Goal: Task Accomplishment & Management: Complete application form

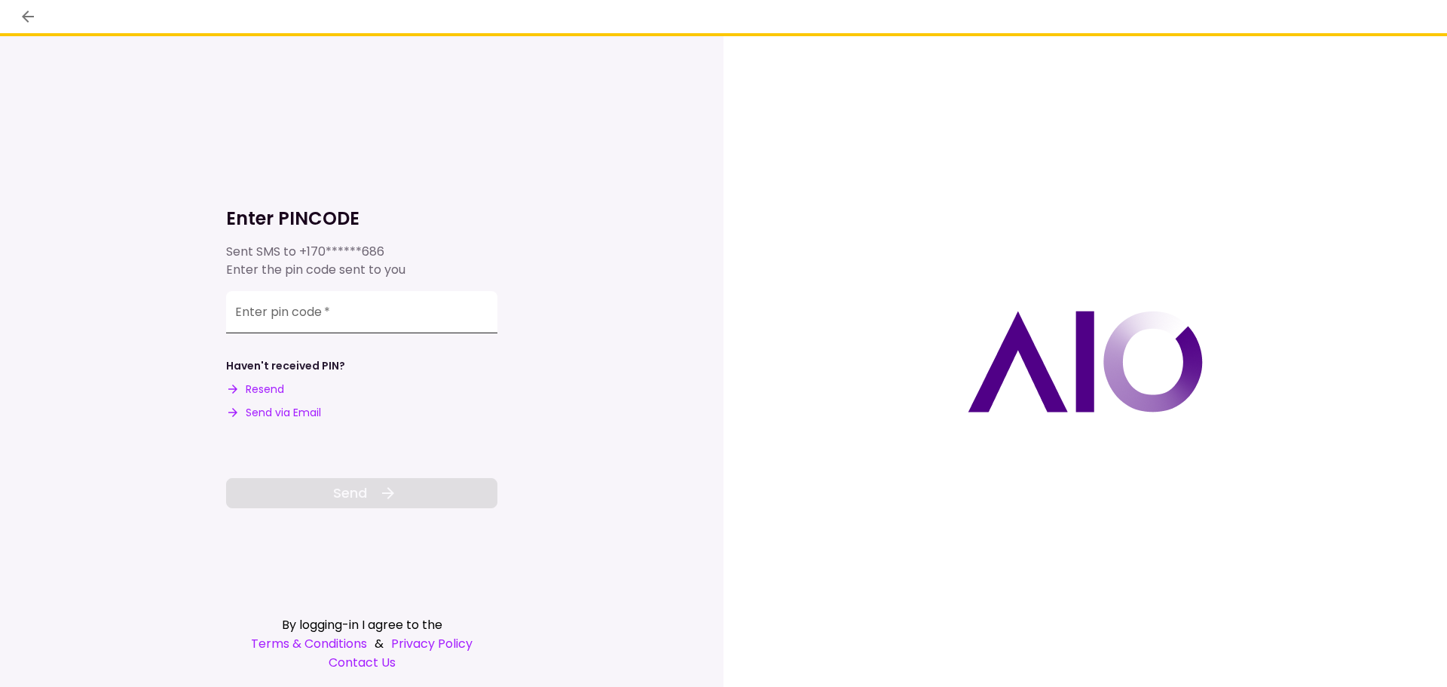
click at [409, 315] on input "Enter pin code   *" at bounding box center [361, 312] width 271 height 42
click at [631, 448] on div "Enter PINCODE Sent SMS to +170******686 Enter the pin code sent to you Enter pi…" at bounding box center [362, 361] width 724 height 650
click at [287, 319] on input "Enter pin code   *" at bounding box center [361, 314] width 271 height 42
click at [283, 412] on button "Send via Email" at bounding box center [273, 413] width 95 height 16
click at [418, 299] on input "Enter pin code   *" at bounding box center [361, 312] width 271 height 42
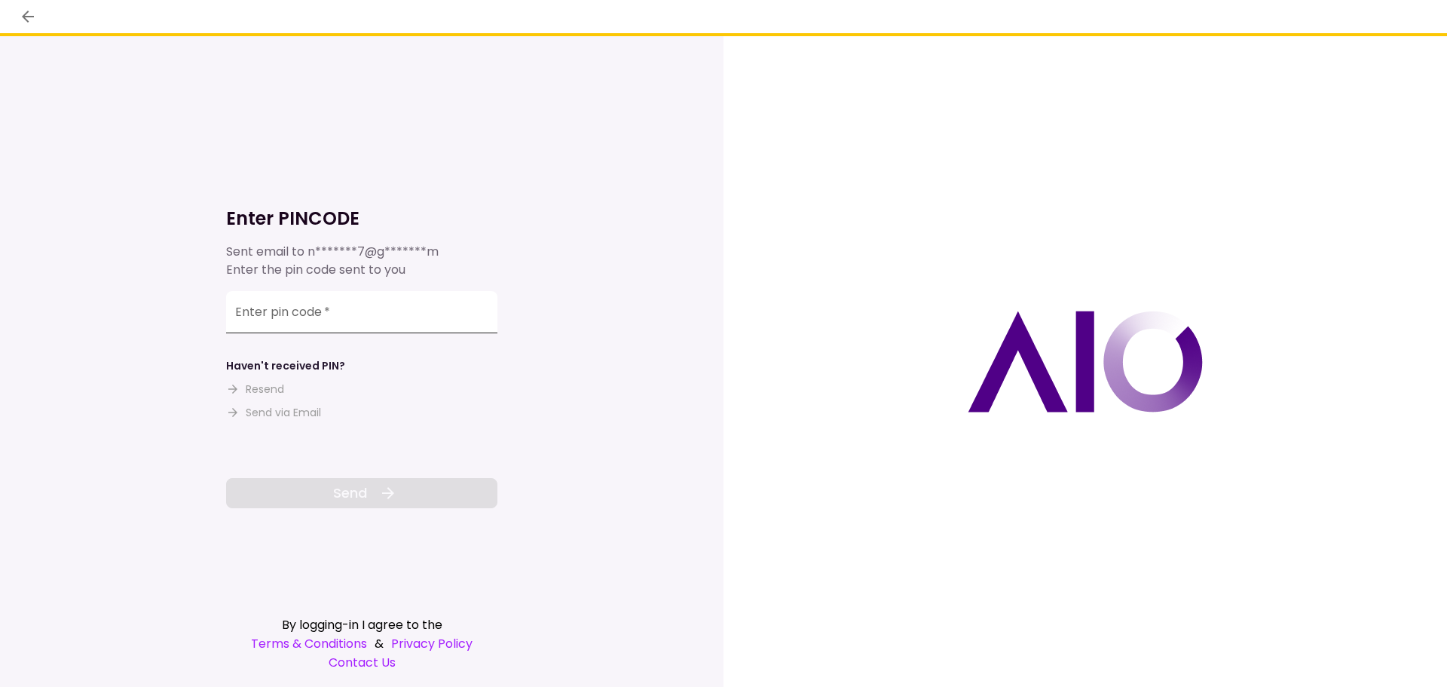
click at [434, 311] on input "Enter pin code   *" at bounding box center [361, 312] width 271 height 42
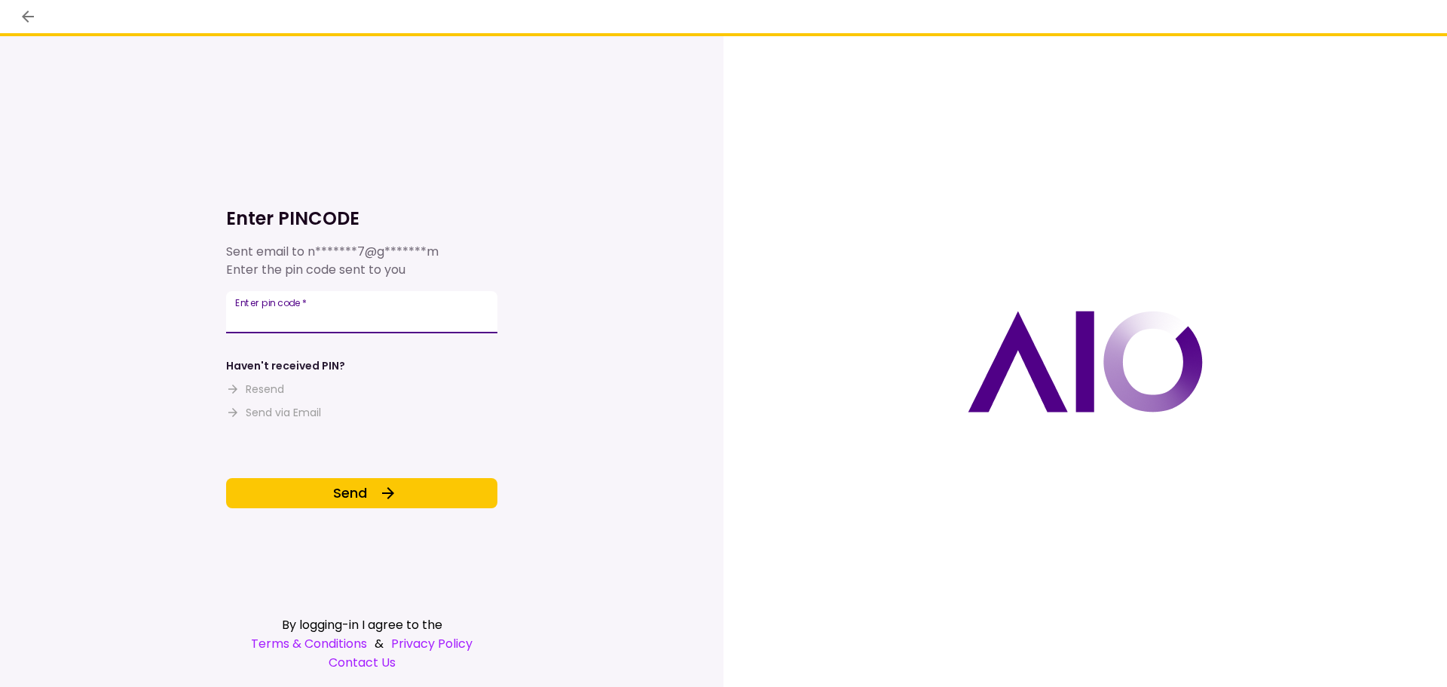
type input "******"
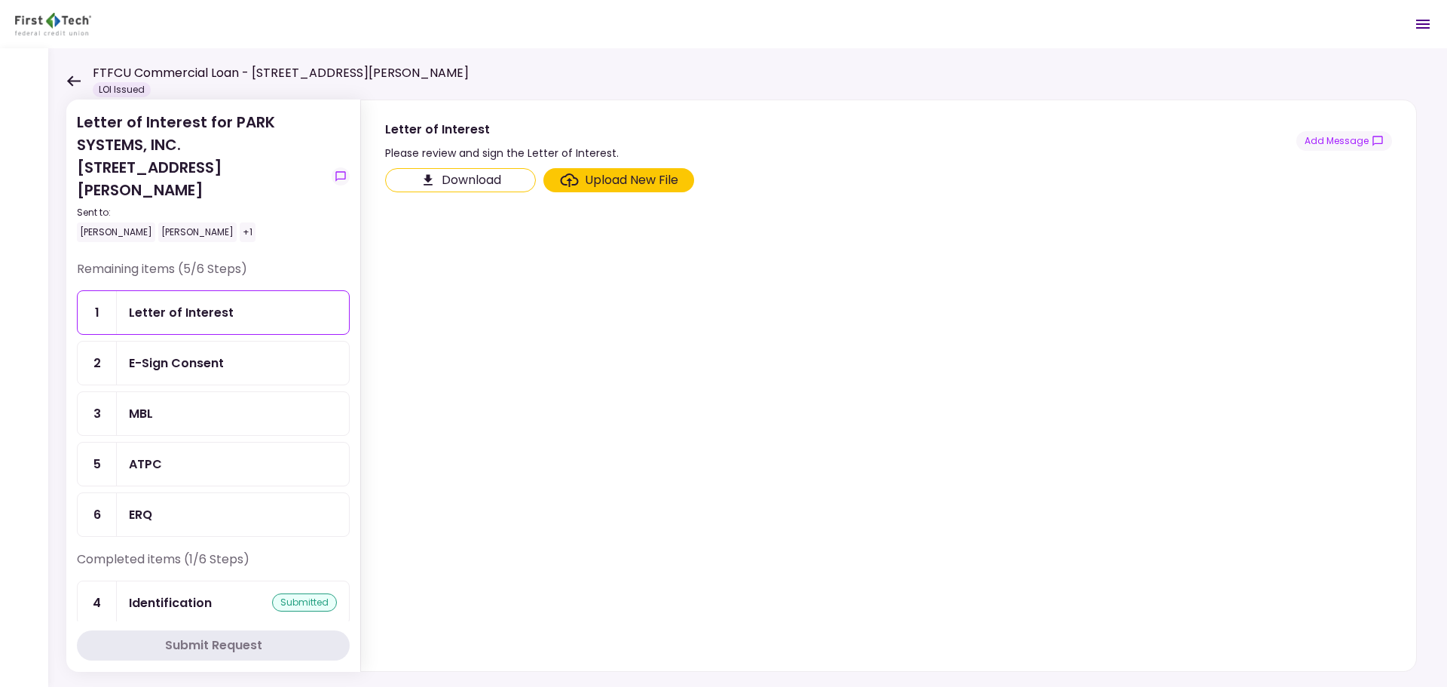
click at [556, 359] on section "Download Upload New File" at bounding box center [888, 416] width 1007 height 497
click at [602, 177] on div "Upload New File" at bounding box center [631, 180] width 93 height 18
click at [0, 0] on input "Upload New File" at bounding box center [0, 0] width 0 height 0
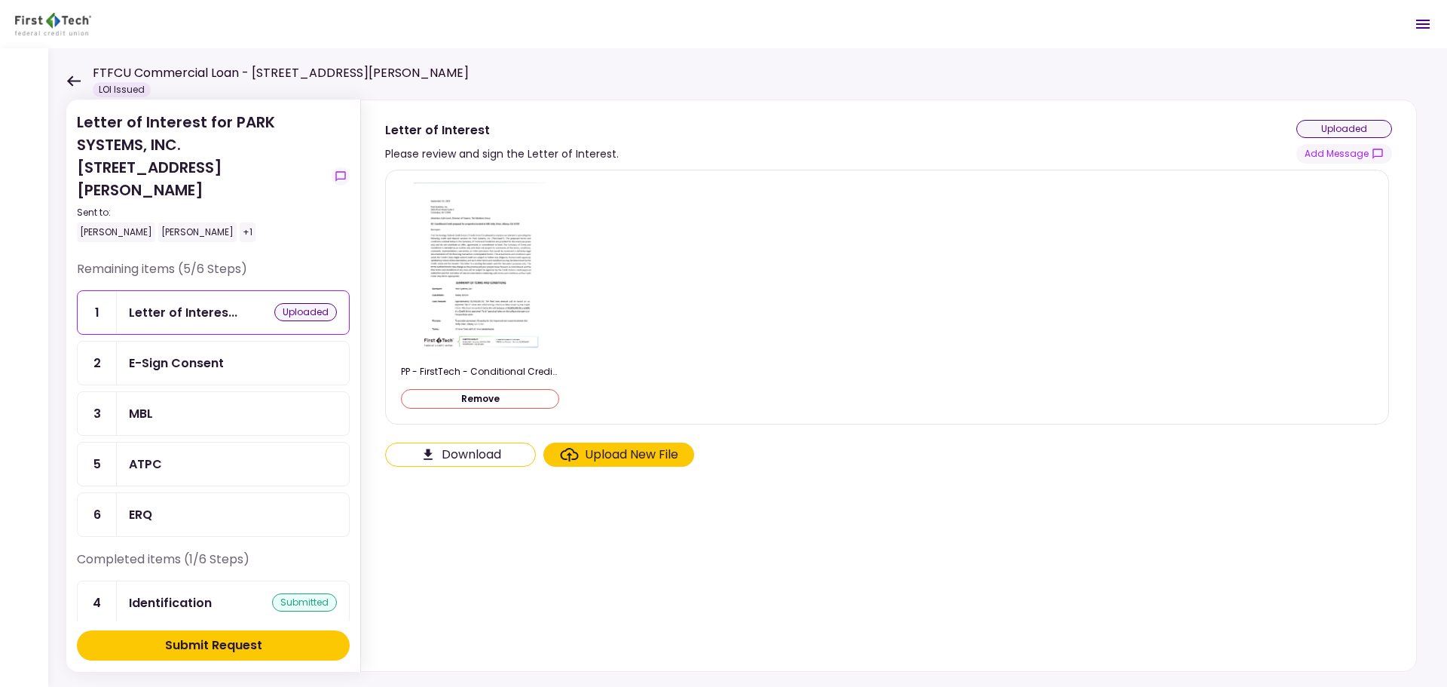
click at [703, 553] on section "PP - FirstTech - Conditional Credit Proposal.pdf Remove Download Upload New File" at bounding box center [888, 417] width 1007 height 495
click at [182, 354] on div "E-Sign Consent" at bounding box center [176, 363] width 95 height 19
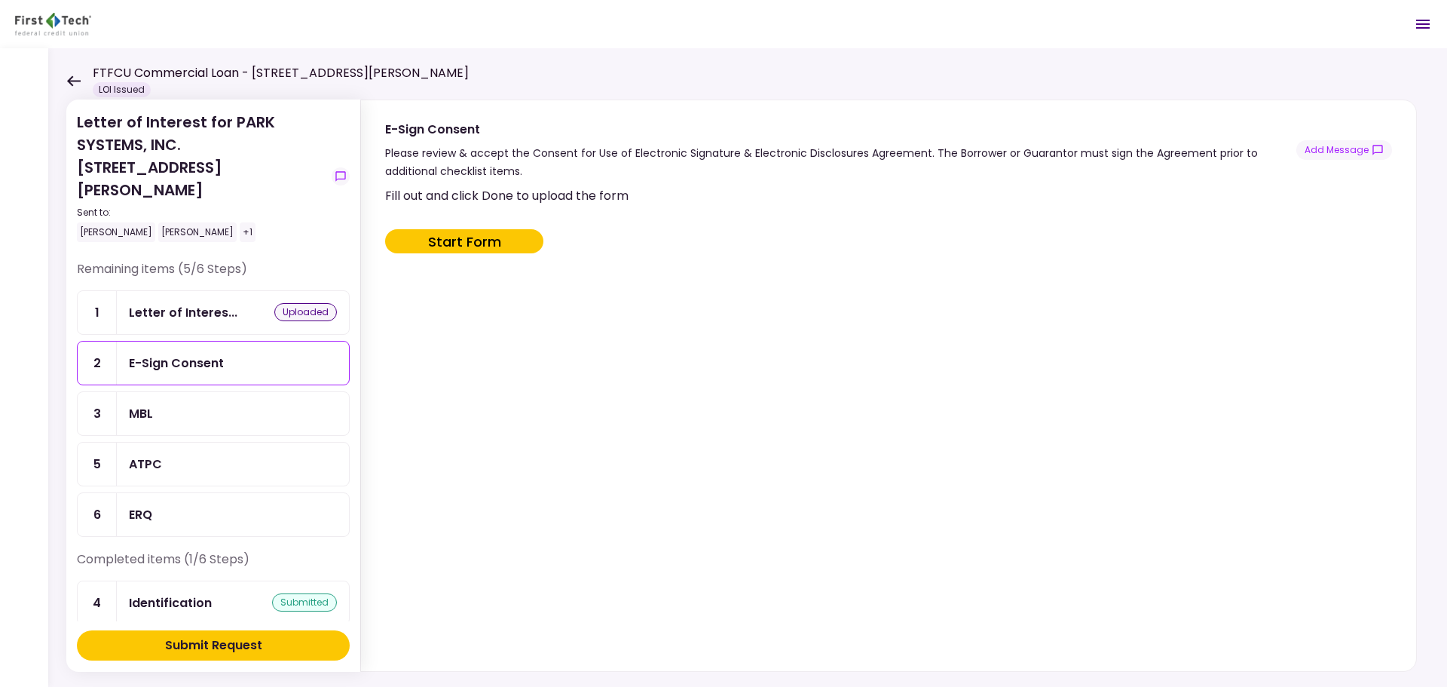
click at [461, 240] on button "Start Form" at bounding box center [464, 241] width 158 height 24
type input "***"
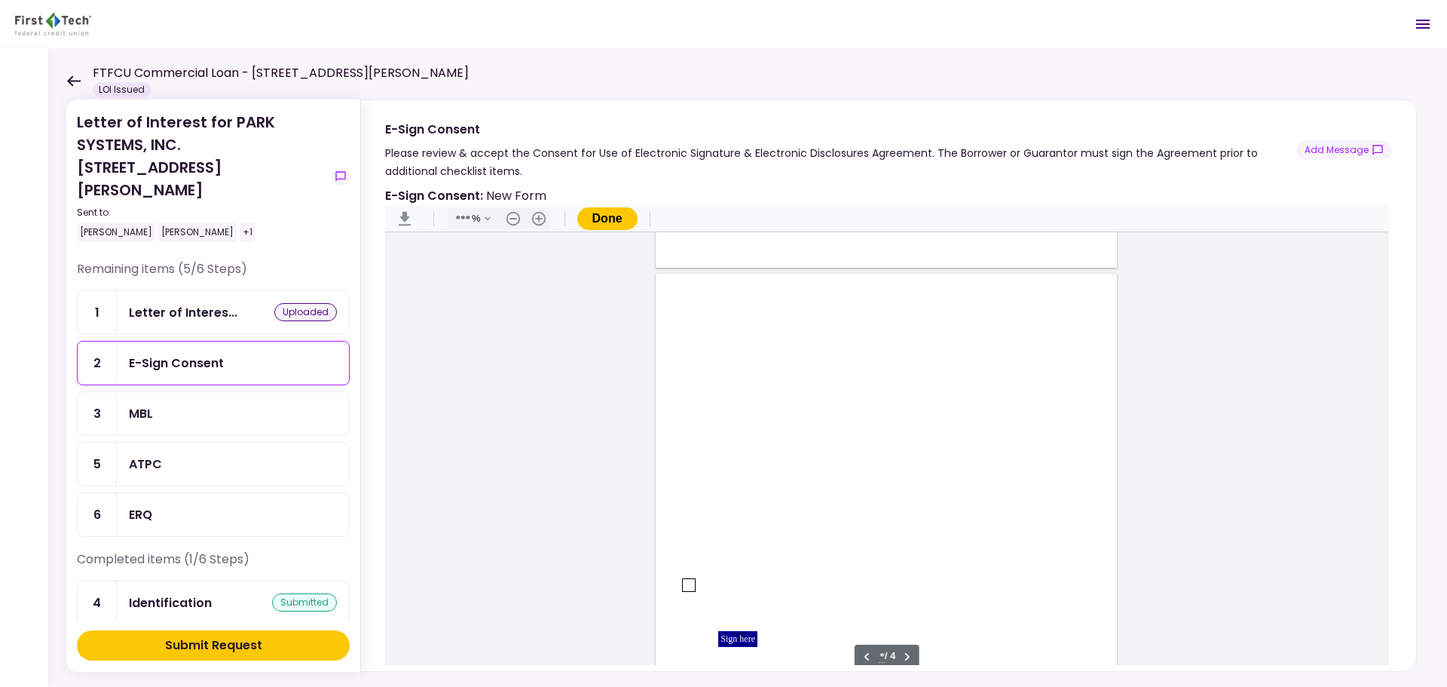
type input "*"
click at [684, 395] on div "Document Content" at bounding box center [689, 395] width 12 height 12
click at [583, 309] on main "Sign here" at bounding box center [887, 458] width 1004 height 452
click at [742, 452] on div "Sign here" at bounding box center [737, 449] width 39 height 16
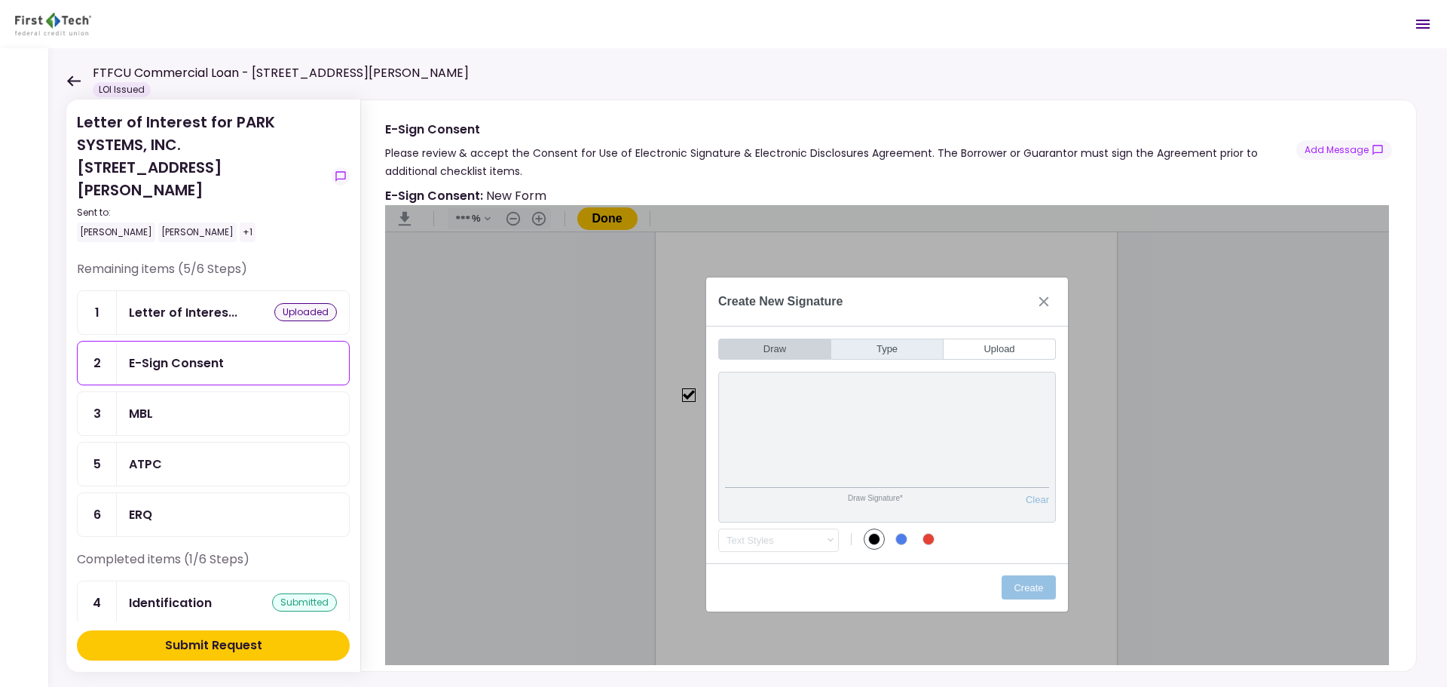
click at [870, 347] on button "Type" at bounding box center [887, 348] width 112 height 21
click at [773, 543] on div "Guest" at bounding box center [771, 540] width 92 height 12
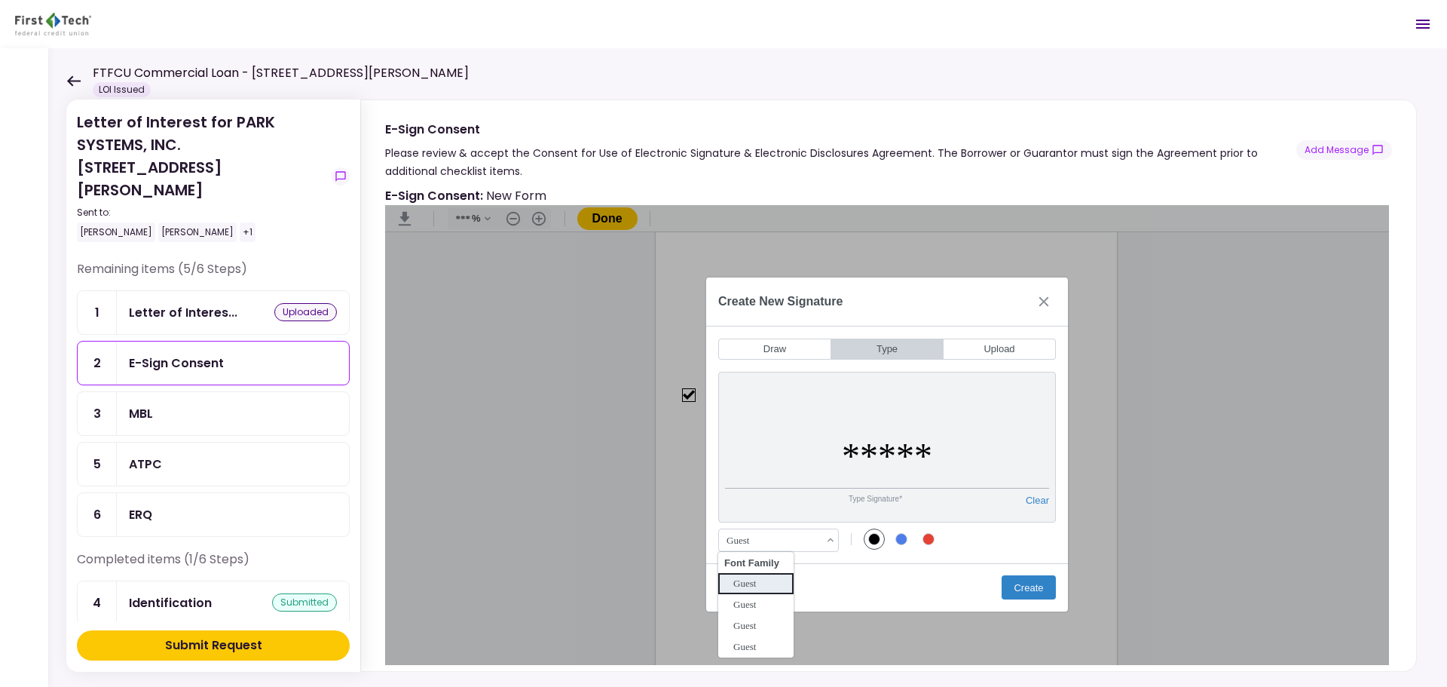
click at [773, 544] on div "Guest" at bounding box center [771, 540] width 92 height 12
click at [944, 447] on input "*****" at bounding box center [887, 456] width 324 height 64
drag, startPoint x: 932, startPoint y: 454, endPoint x: 748, endPoint y: 448, distance: 183.2
click at [750, 448] on input "*****" at bounding box center [887, 456] width 324 height 64
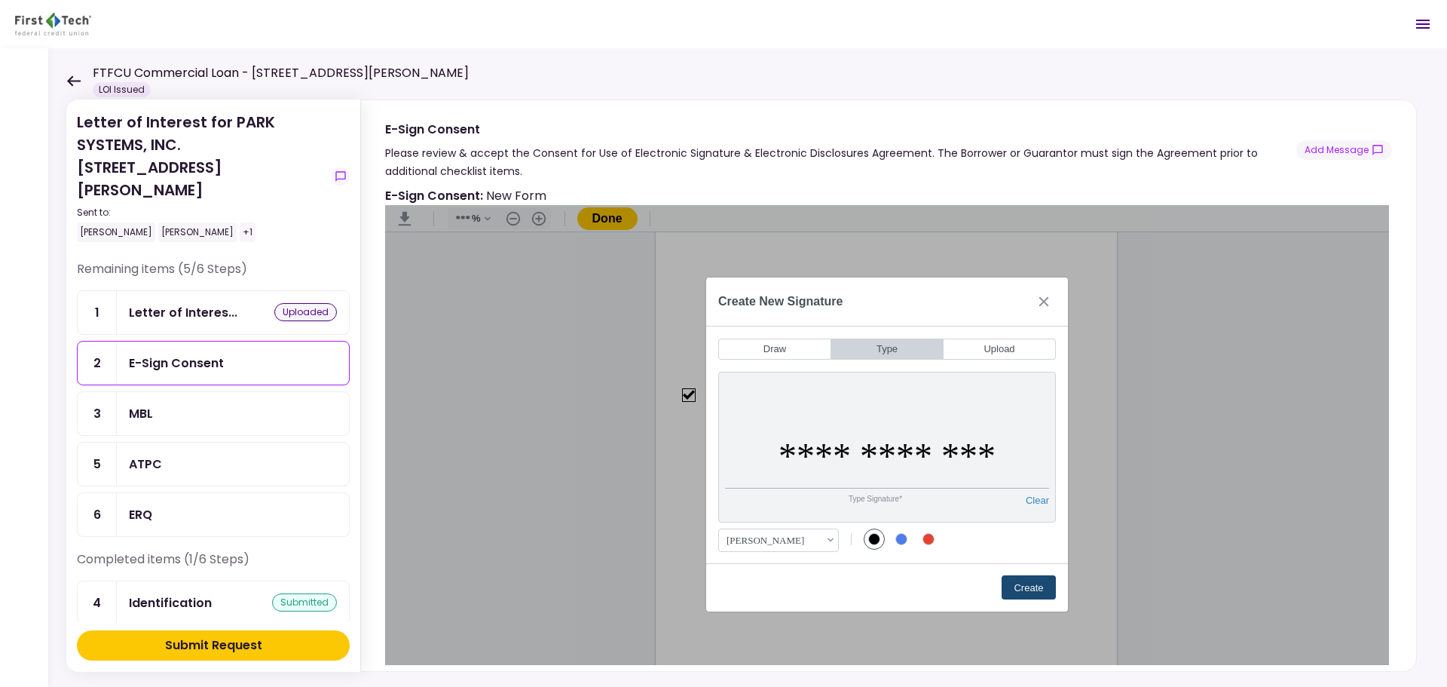
type input "**********"
click at [1015, 589] on button "Create" at bounding box center [1029, 587] width 54 height 24
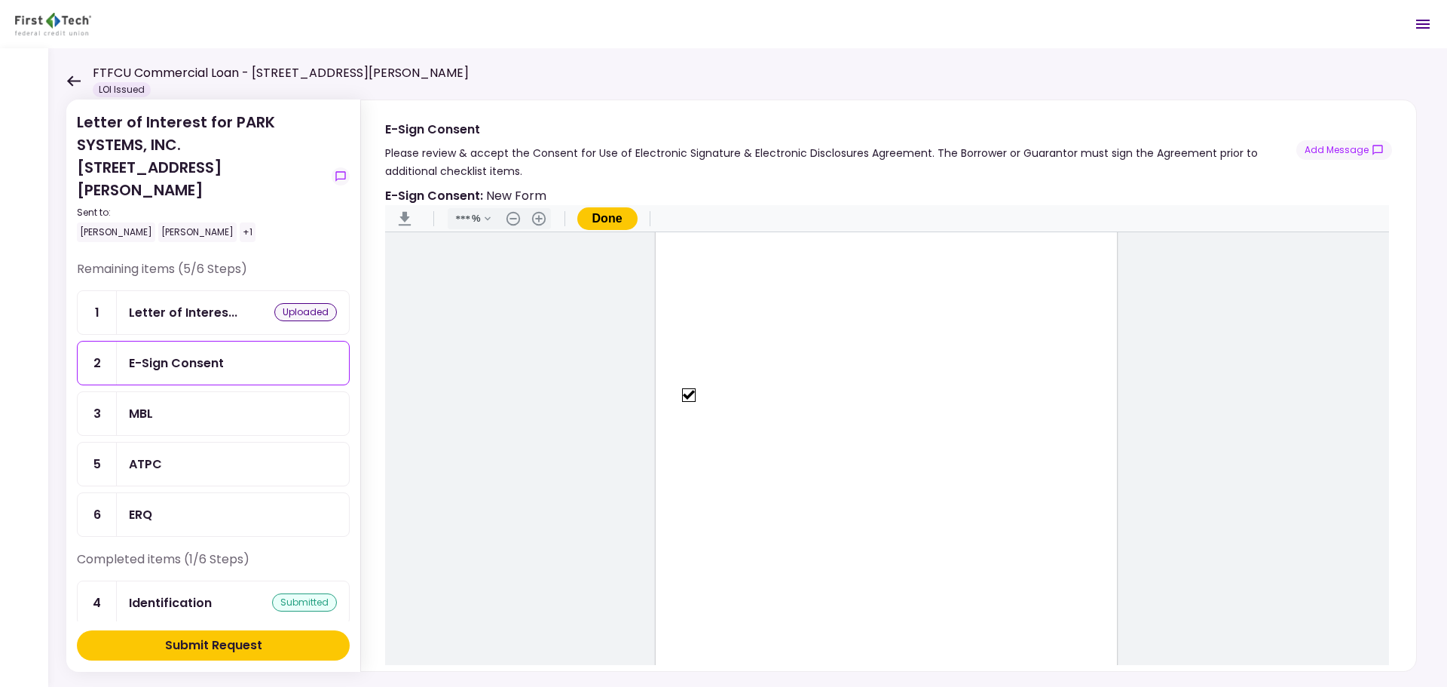
click at [602, 225] on button "Done" at bounding box center [607, 218] width 60 height 23
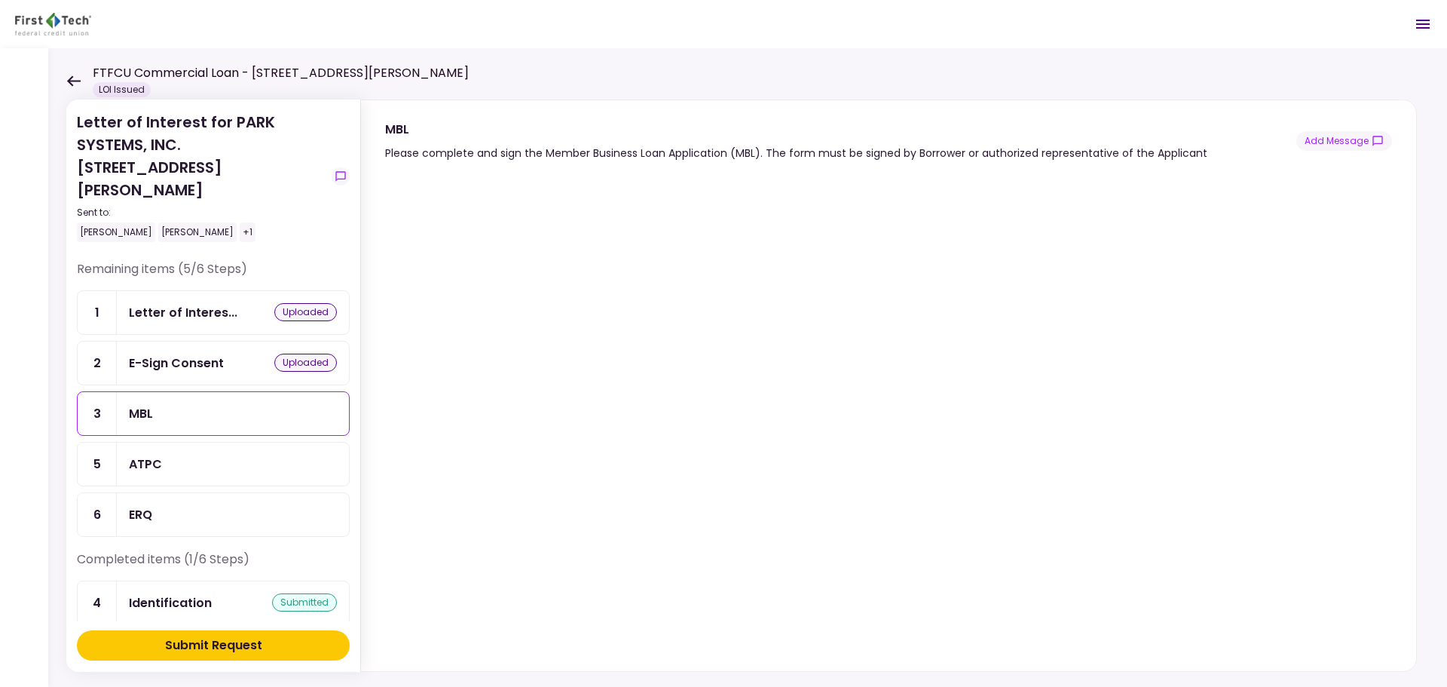
click at [179, 455] on div "ATPC" at bounding box center [233, 464] width 208 height 19
click at [168, 505] on div "ERQ" at bounding box center [233, 514] width 208 height 19
click at [180, 593] on div "Identification" at bounding box center [170, 602] width 83 height 19
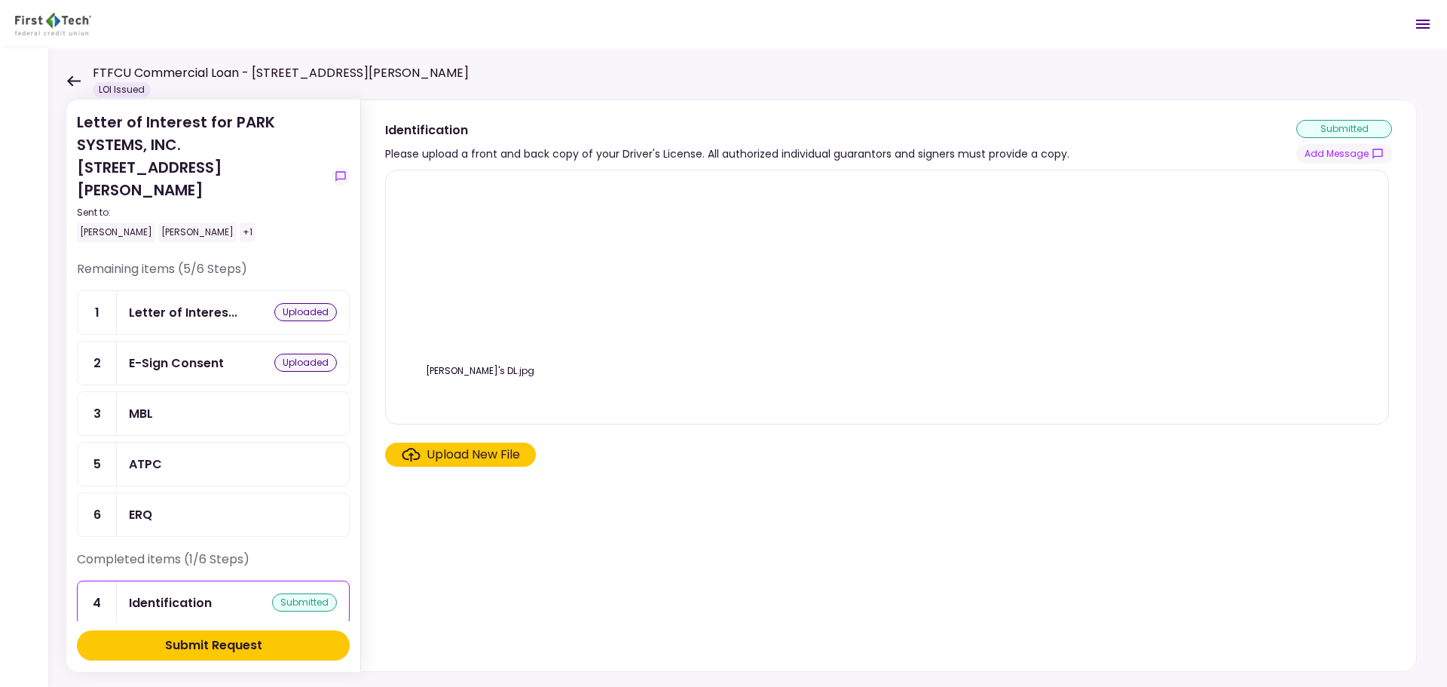
click at [480, 269] on img at bounding box center [480, 269] width 0 height 0
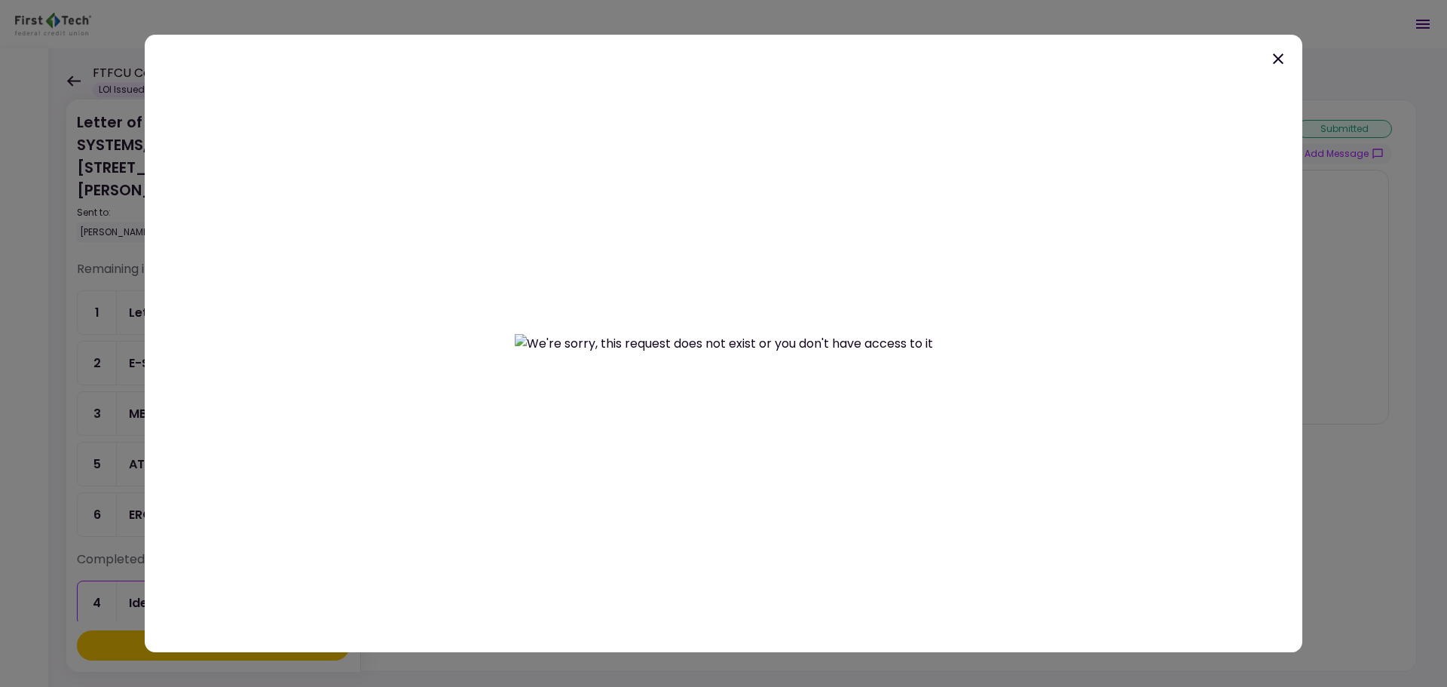
click at [1281, 59] on icon at bounding box center [1278, 59] width 18 height 18
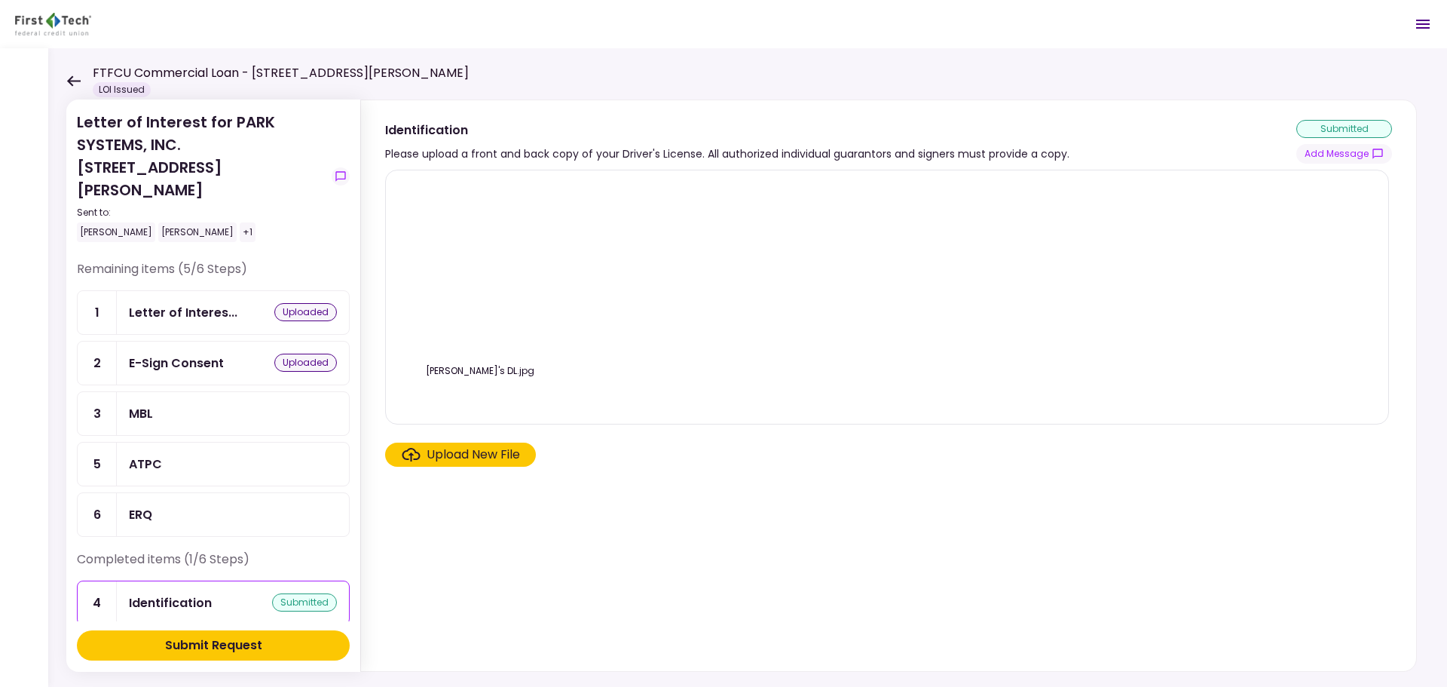
click at [469, 448] on div "Upload New File" at bounding box center [473, 454] width 93 height 18
click at [0, 0] on input "Upload New File" at bounding box center [0, 0] width 0 height 0
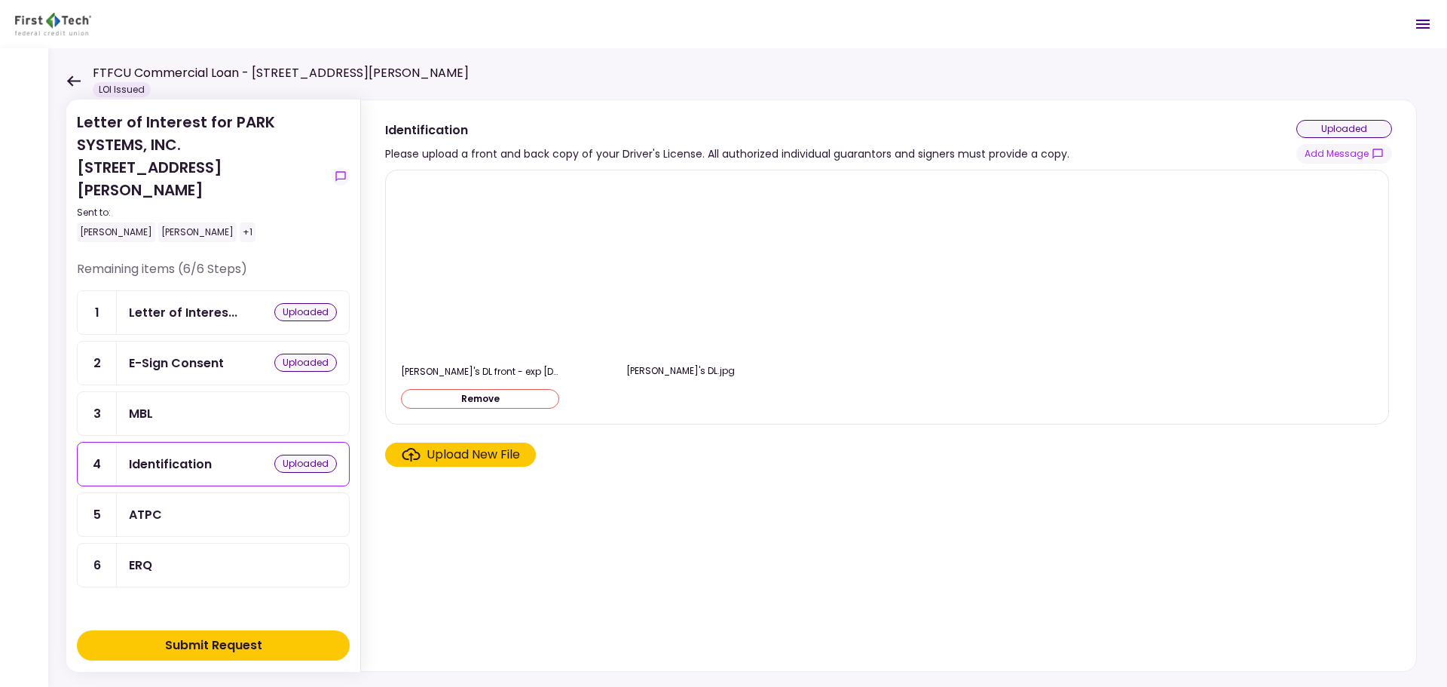
click at [489, 454] on div "Upload New File" at bounding box center [473, 454] width 93 height 18
click at [0, 0] on input "Upload New File" at bounding box center [0, 0] width 0 height 0
click at [682, 487] on section "[PERSON_NAME]'s DL back - exp [DATE].jpg Remove [PERSON_NAME]'s DL front - exp …" at bounding box center [888, 417] width 1007 height 495
click at [858, 507] on section "[PERSON_NAME]'s DL back - exp [DATE].jpg Remove [PERSON_NAME]'s DL front - exp …" at bounding box center [888, 417] width 1007 height 495
click at [224, 556] on div "ERQ" at bounding box center [233, 565] width 208 height 19
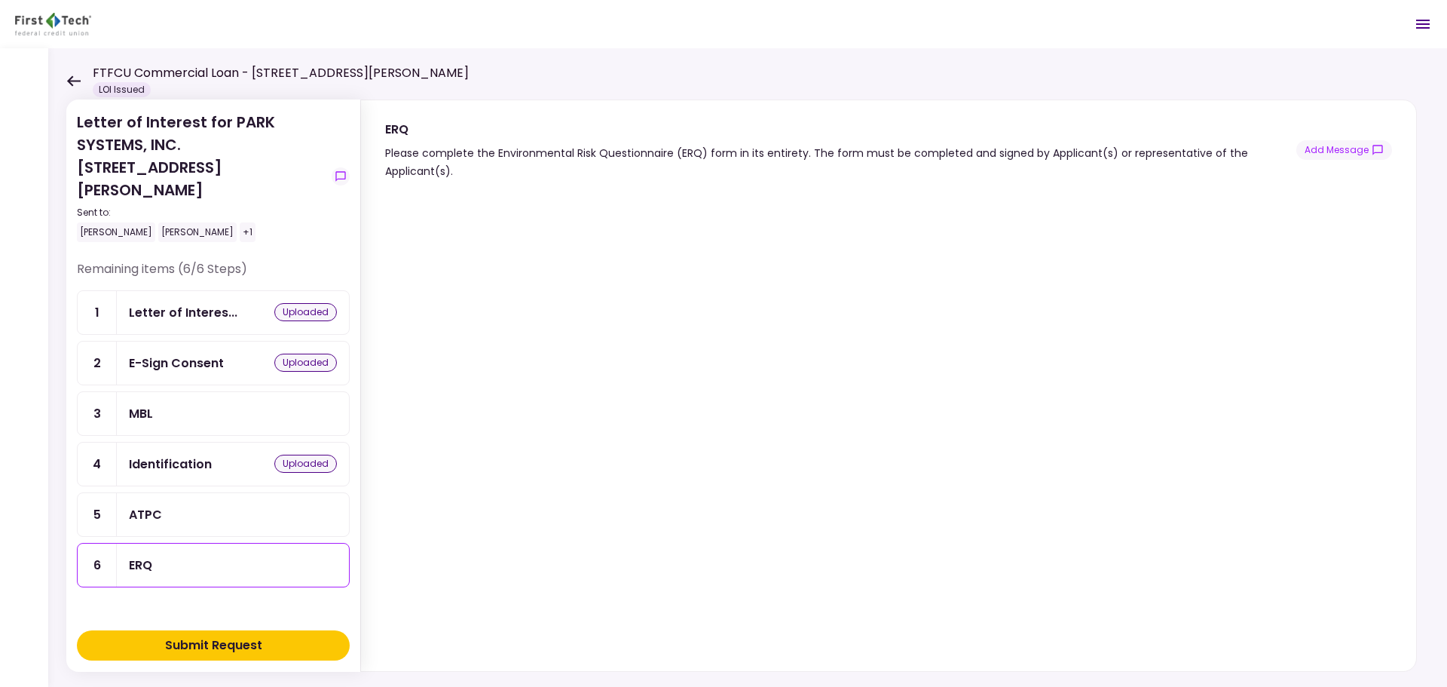
click at [647, 72] on div "Letter of Interest for PARK SYSTEMS, INC. [STREET_ADDRESS][PERSON_NAME] Sent to…" at bounding box center [747, 367] width 1399 height 638
